Goal: Information Seeking & Learning: Learn about a topic

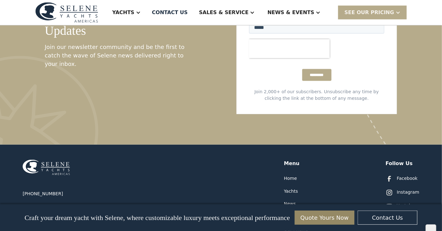
scroll to position [3315, 0]
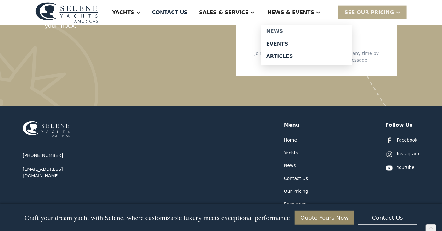
click at [286, 32] on div "News" at bounding box center [306, 31] width 81 height 5
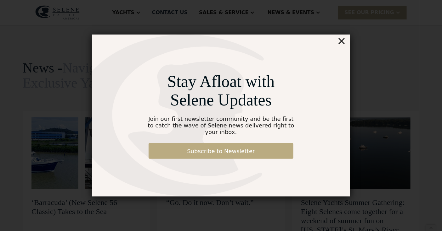
click at [220, 146] on link "Subscribe to Newsletter" at bounding box center [220, 151] width 145 height 16
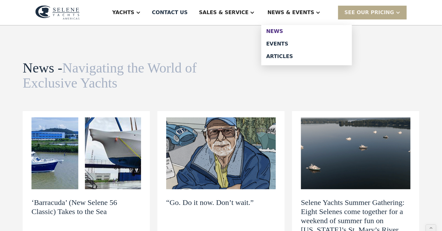
click at [283, 32] on div "News" at bounding box center [306, 31] width 81 height 5
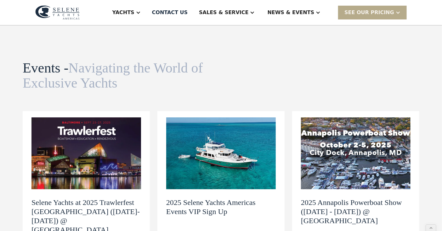
click at [233, 137] on img at bounding box center [220, 154] width 109 height 72
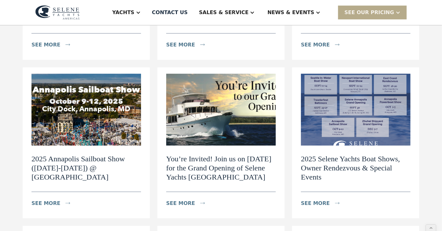
scroll to position [213, 0]
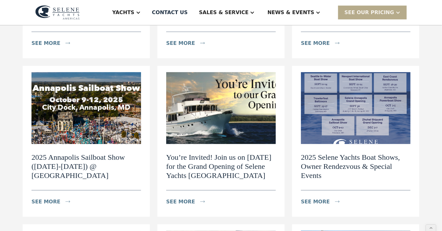
click at [219, 153] on h2 "You’re Invited! Join us on [DATE] for the Grand Opening of Selene Yachts [GEOGR…" at bounding box center [220, 166] width 109 height 27
